Goal: Check status: Check status

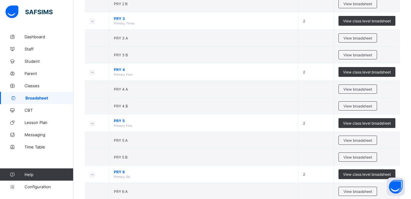
scroll to position [119, 0]
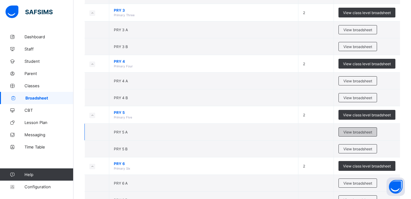
click at [358, 136] on div "View broadsheet" at bounding box center [358, 131] width 39 height 9
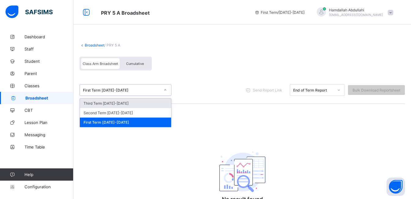
click at [109, 88] on div "First Term [DATE]-[DATE]" at bounding box center [121, 90] width 77 height 5
click at [110, 103] on div "Third Term [DATE]-[DATE]" at bounding box center [125, 103] width 91 height 9
click at [119, 92] on div "First Term [DATE]-[DATE]" at bounding box center [121, 90] width 77 height 5
click at [114, 106] on div "Third Term [DATE]-[DATE]" at bounding box center [125, 103] width 91 height 9
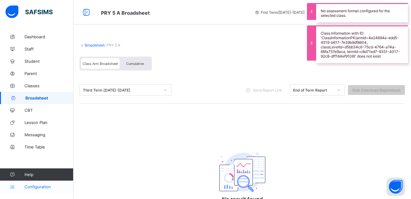
click at [42, 187] on span "Configuration" at bounding box center [49, 186] width 49 height 5
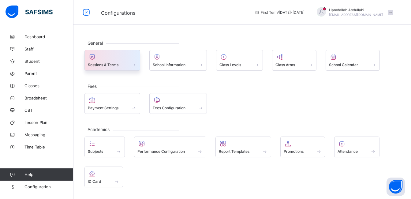
click at [120, 64] on div "Sessions & Terms" at bounding box center [112, 64] width 49 height 5
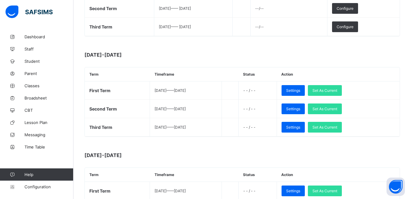
scroll to position [153, 0]
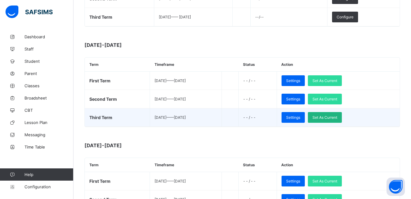
click at [338, 119] on span "Set As Current" at bounding box center [325, 117] width 25 height 5
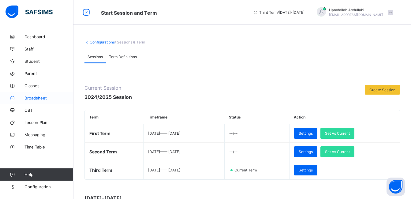
click at [32, 100] on link "Broadsheet" at bounding box center [37, 98] width 74 height 12
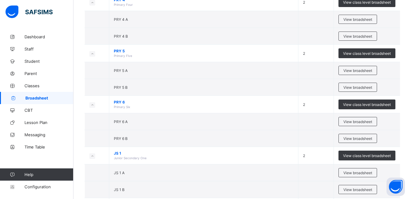
scroll to position [203, 0]
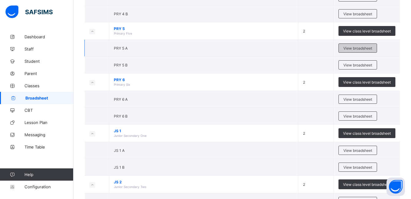
click at [372, 49] on span "View broadsheet" at bounding box center [358, 48] width 29 height 5
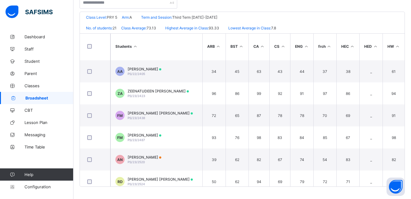
scroll to position [308, 0]
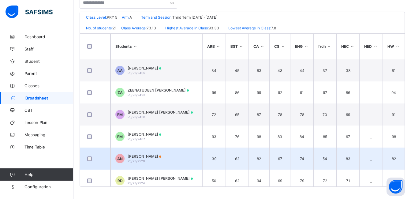
click at [142, 152] on td "AN ABDULLAHI M NGUYEN PS/23/2520" at bounding box center [157, 159] width 92 height 22
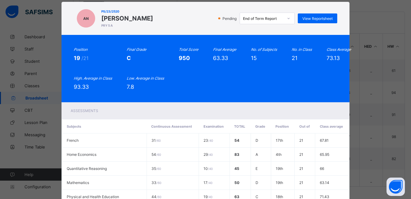
scroll to position [12, 0]
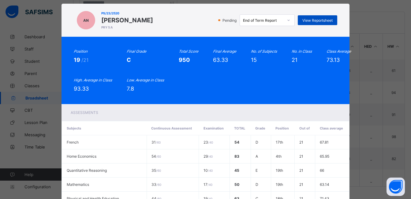
click at [312, 20] on span "View Reportsheet" at bounding box center [318, 20] width 30 height 5
